Goal: Task Accomplishment & Management: Use online tool/utility

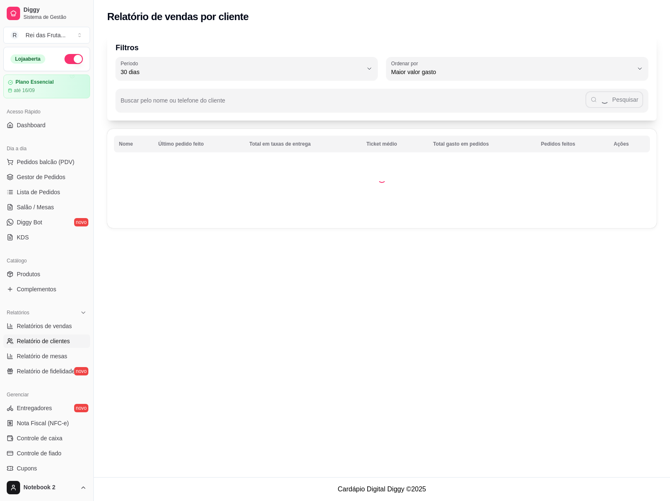
select select "30"
select select "HIGHEST_TOTAL_SPENT_WITH_ORDERS"
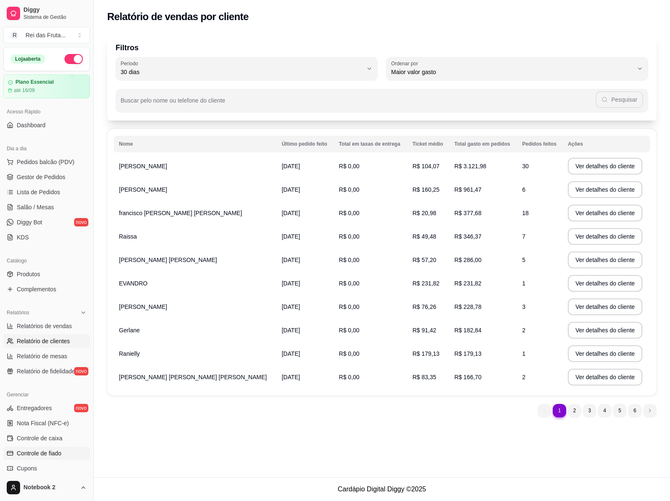
click at [40, 451] on span "Controle de fiado" at bounding box center [39, 453] width 45 height 8
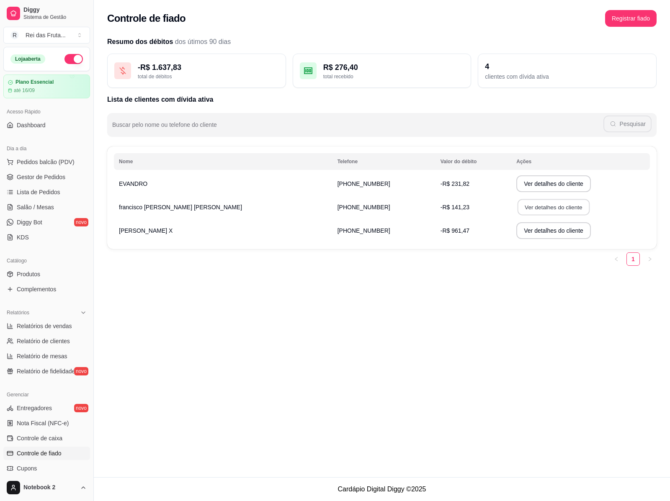
click at [524, 208] on button "Ver detalhes do cliente" at bounding box center [553, 207] width 72 height 16
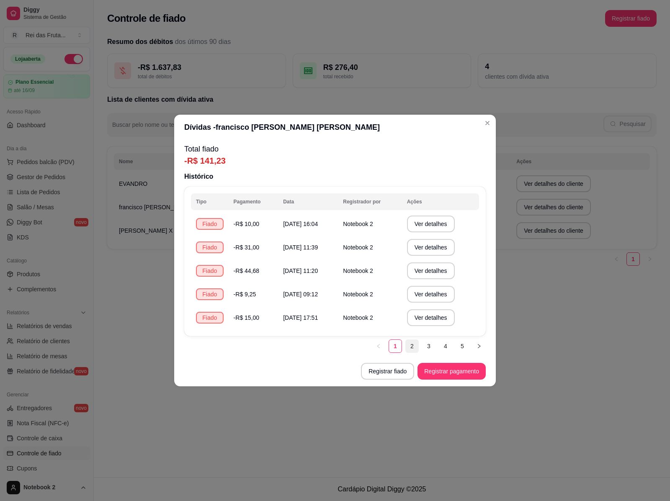
click at [411, 345] on link "2" at bounding box center [412, 346] width 13 height 13
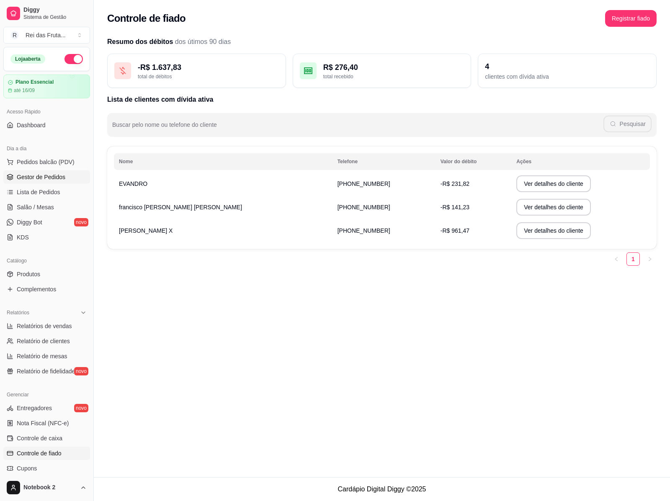
click at [42, 182] on link "Gestor de Pedidos" at bounding box center [46, 176] width 87 height 13
